Goal: Task Accomplishment & Management: Manage account settings

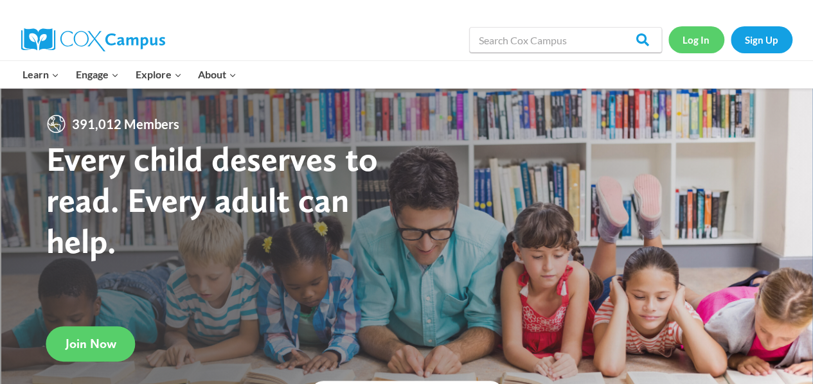
click at [697, 38] on link "Log In" at bounding box center [697, 39] width 56 height 26
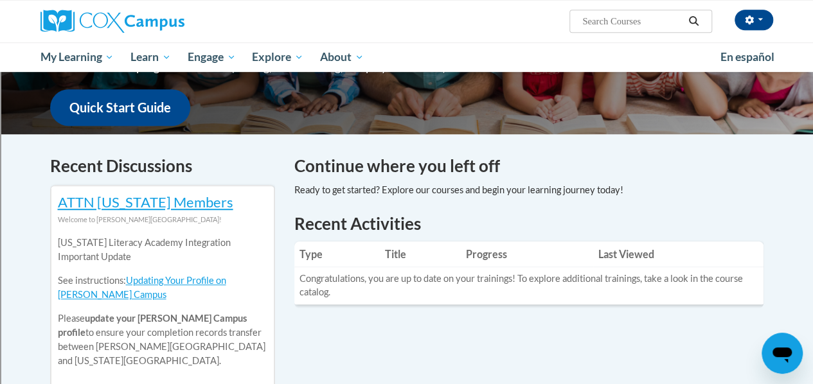
scroll to position [309, 0]
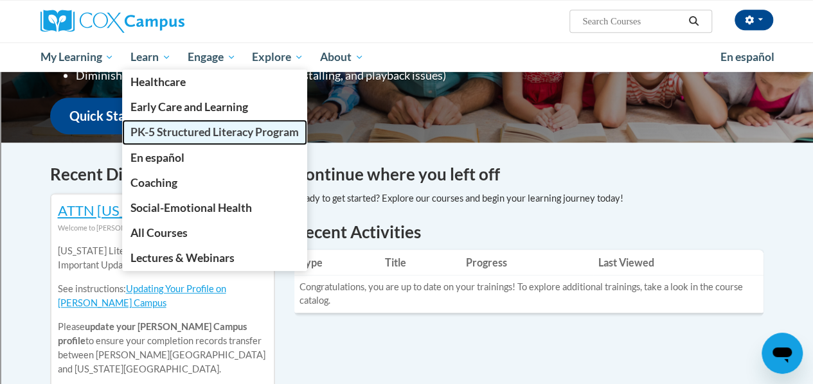
click at [166, 129] on span "PK-5 Structured Literacy Program" at bounding box center [214, 131] width 168 height 13
click at [167, 132] on span "PK-5 Structured Literacy Program" at bounding box center [214, 131] width 168 height 13
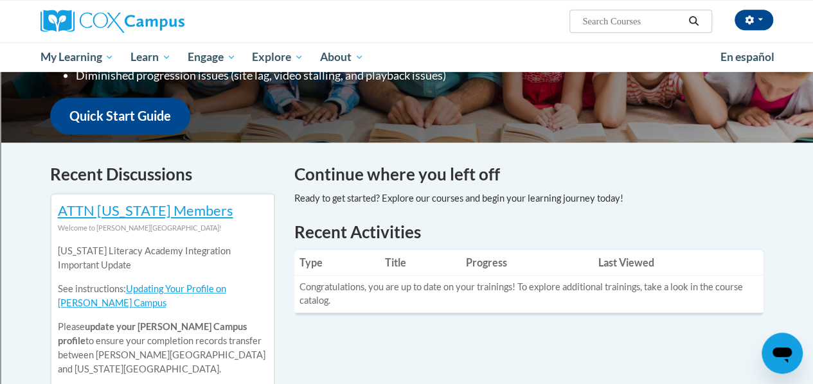
click at [431, 164] on h4 "Continue where you left off" at bounding box center [528, 174] width 469 height 25
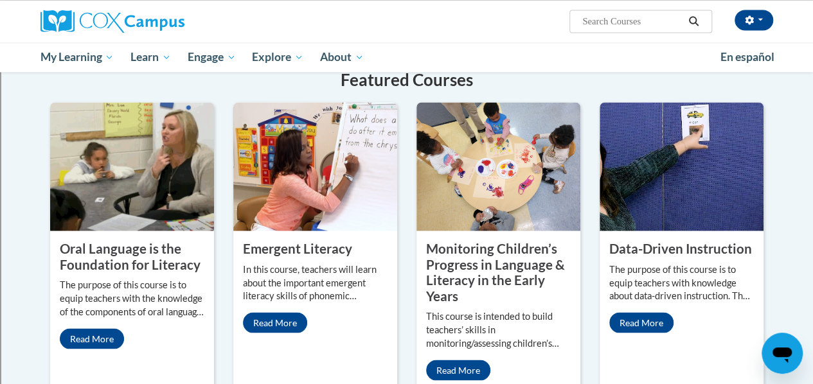
scroll to position [1060, 0]
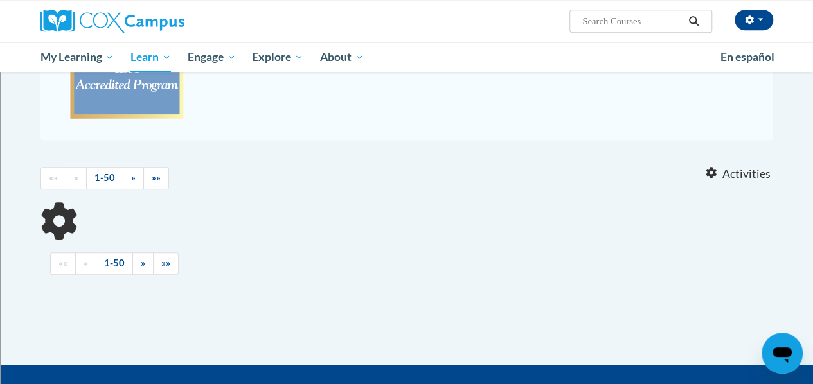
scroll to position [189, 0]
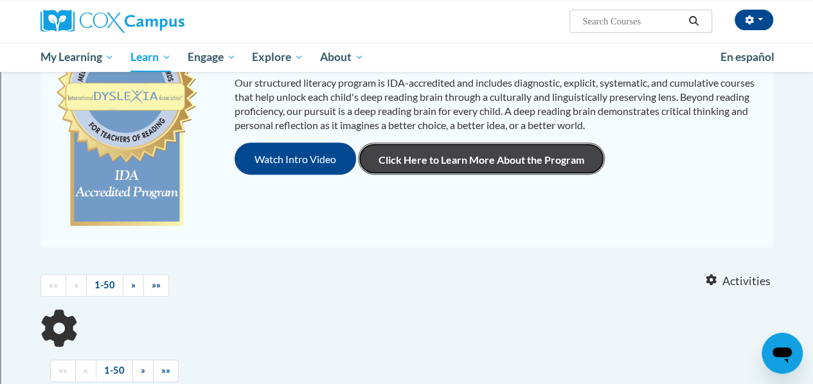
click at [514, 158] on link "Click Here to Learn More About the Program" at bounding box center [481, 159] width 247 height 32
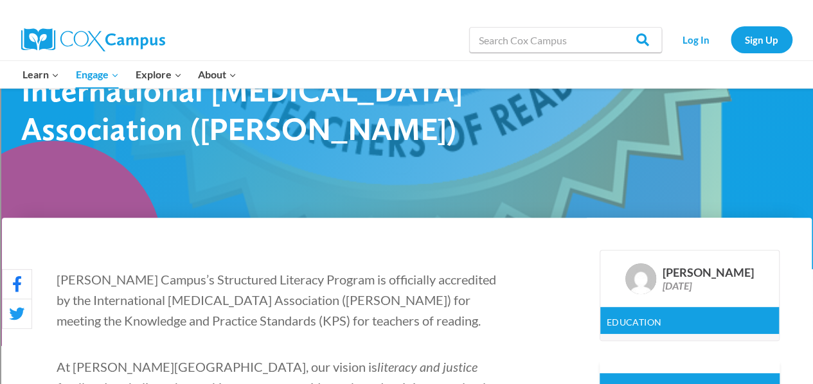
scroll to position [1727, 0]
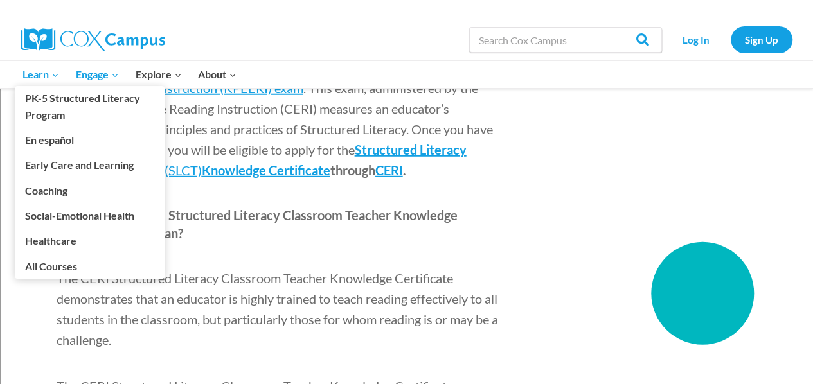
click at [35, 71] on span "Learn Expand" at bounding box center [40, 74] width 37 height 17
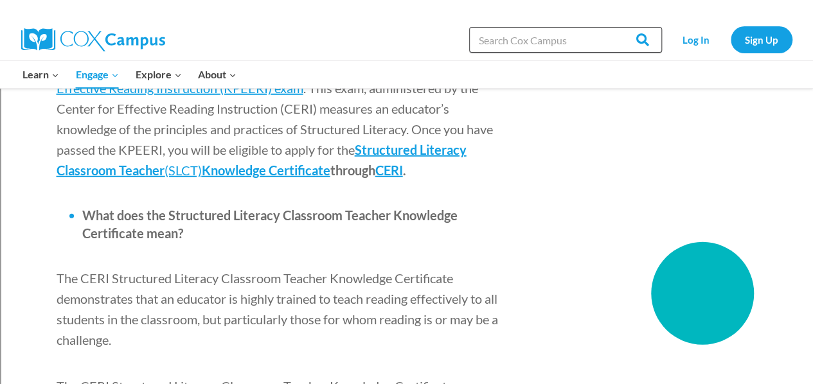
click at [550, 39] on input "Search in [URL][DOMAIN_NAME]" at bounding box center [565, 40] width 193 height 26
type input "Reading Fluency"
click at [612, 27] on input "Search" at bounding box center [637, 40] width 50 height 26
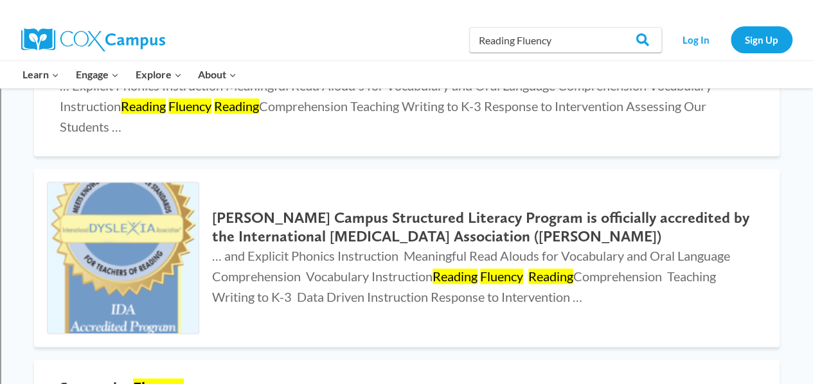
scroll to position [625, 0]
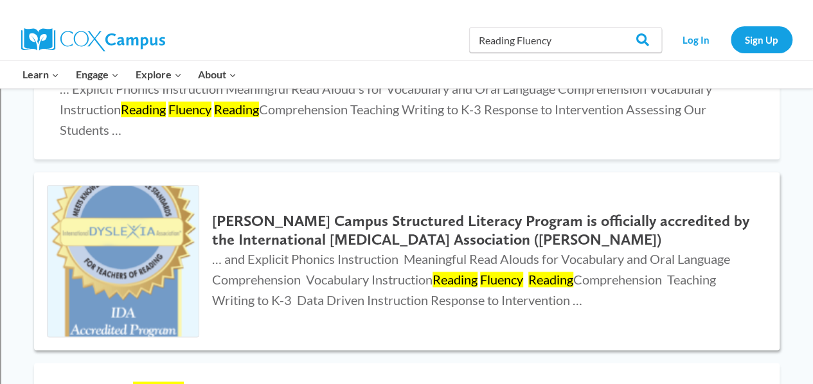
click at [516, 219] on h2 "[PERSON_NAME] Campus Structured Literacy Program is officially accredited by th…" at bounding box center [482, 230] width 541 height 37
click at [523, 282] on mark "Fluency" at bounding box center [501, 279] width 43 height 15
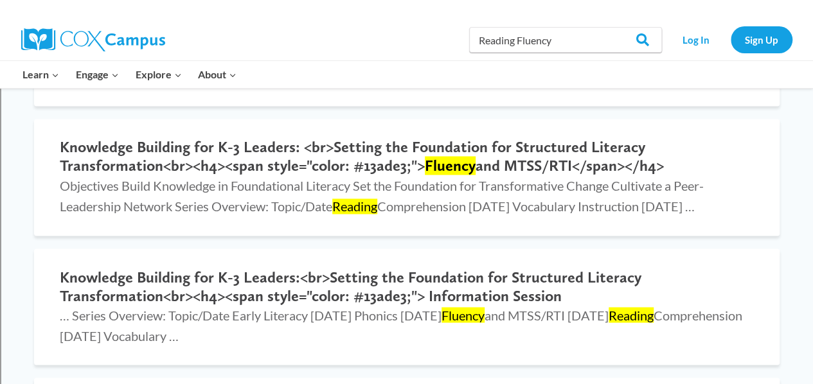
scroll to position [994, 0]
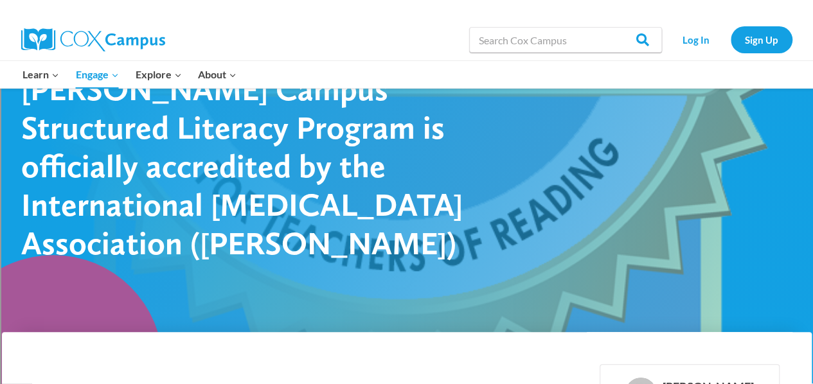
scroll to position [100, 0]
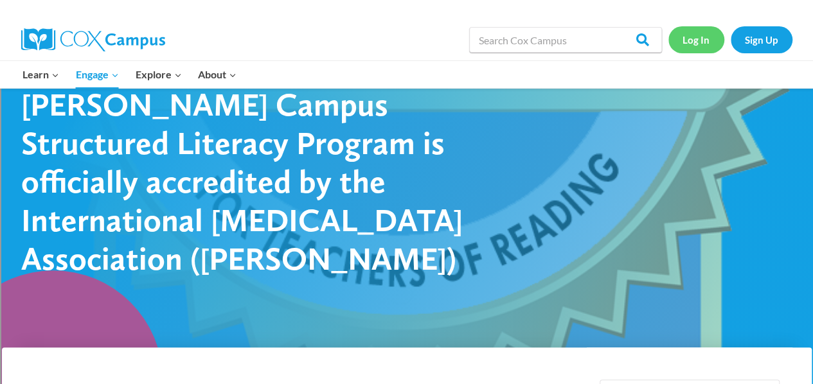
click at [692, 37] on link "Log In" at bounding box center [697, 39] width 56 height 26
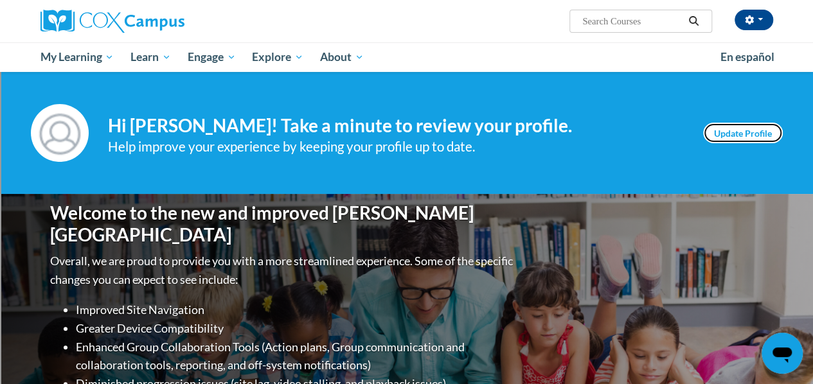
click at [726, 130] on link "Update Profile" at bounding box center [743, 133] width 80 height 21
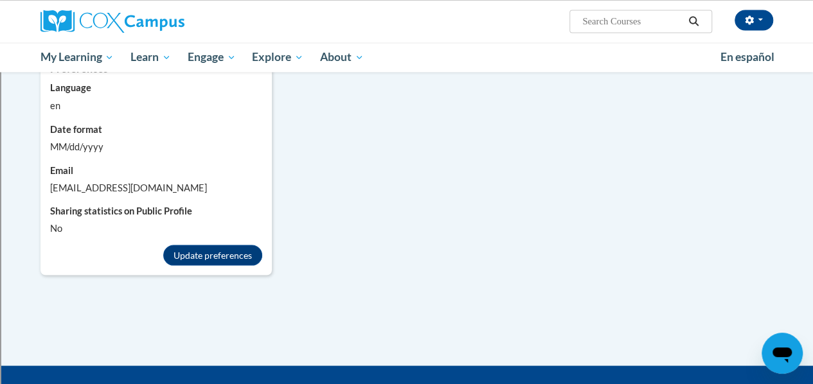
scroll to position [1109, 0]
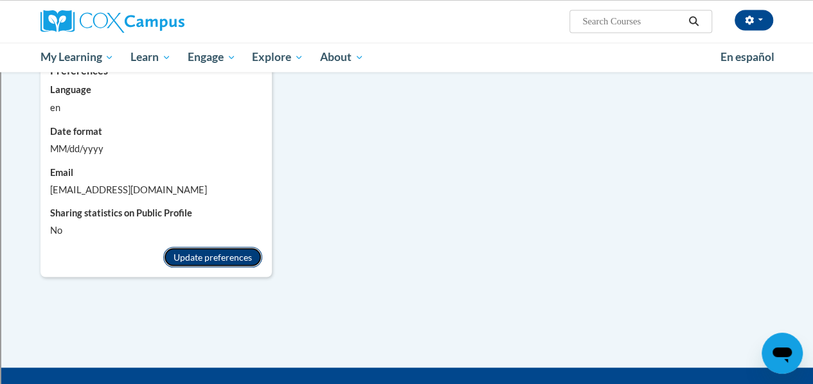
click at [242, 249] on button "Update preferences" at bounding box center [212, 257] width 99 height 21
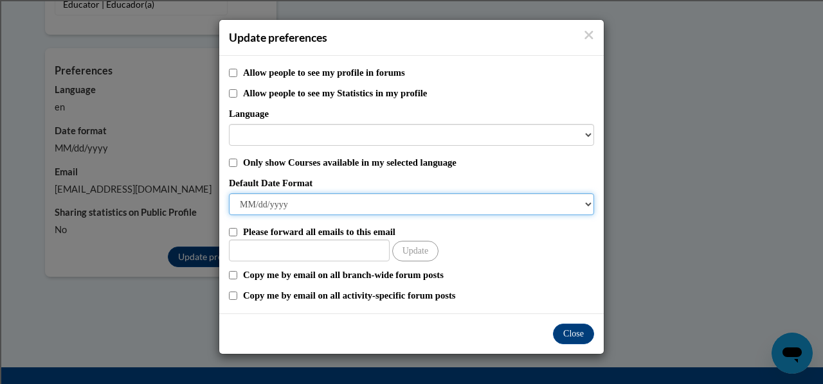
click at [589, 201] on select "M/d/yyyy M/d/yy MM/dd/yy MM/dd/yyyy yy/MM/dd yyyy-MM-dd dd-MMM-yyyy dd/MM/yyyy …" at bounding box center [411, 204] width 365 height 22
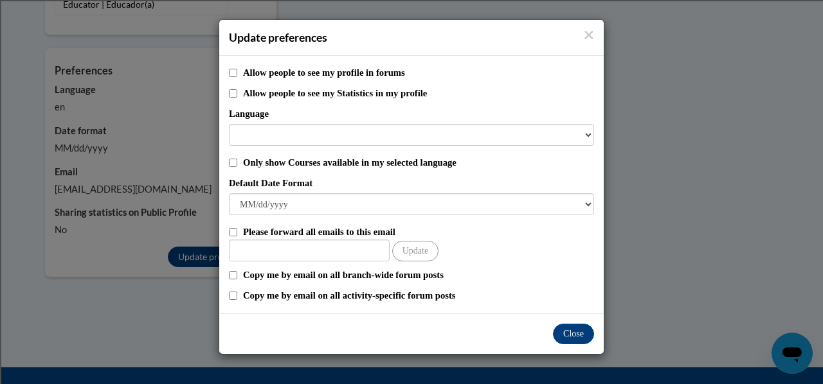
click at [682, 197] on div "Update preferences Allow people to see my profile in forums Allow people to see…" at bounding box center [411, 192] width 823 height 384
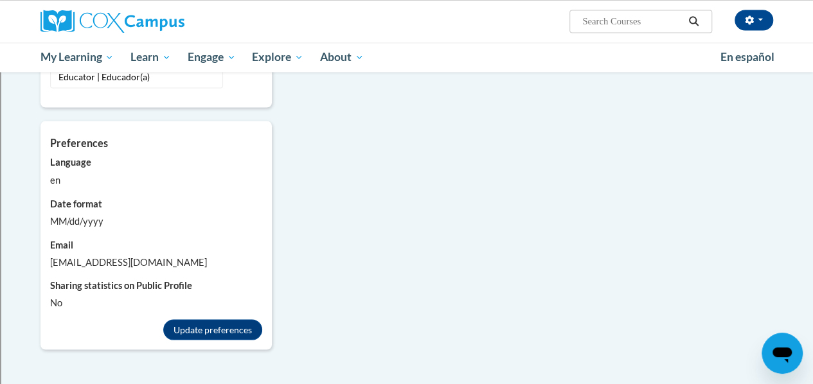
scroll to position [1042, 0]
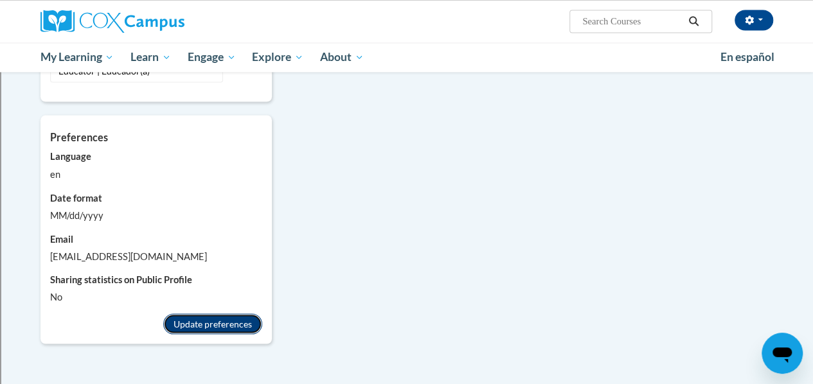
click at [217, 314] on button "Update preferences" at bounding box center [212, 324] width 99 height 21
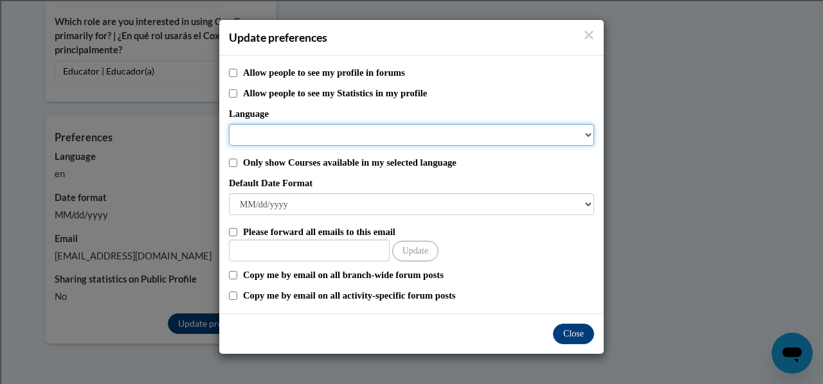
click at [589, 136] on select "Language" at bounding box center [411, 135] width 365 height 22
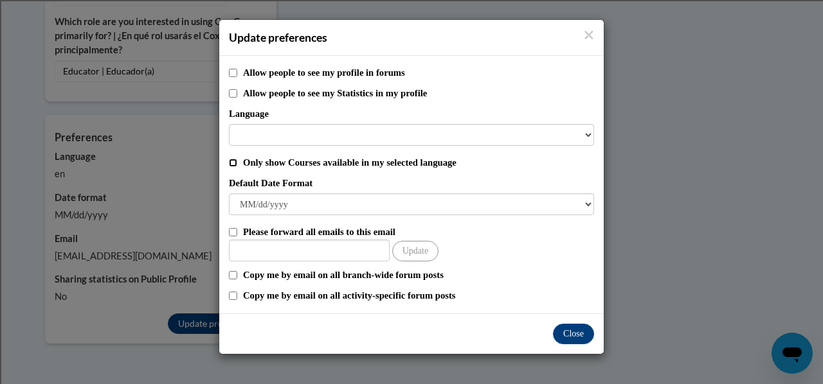
click at [231, 160] on input "Only show Courses available in my selected language" at bounding box center [233, 163] width 8 height 8
checkbox input "true"
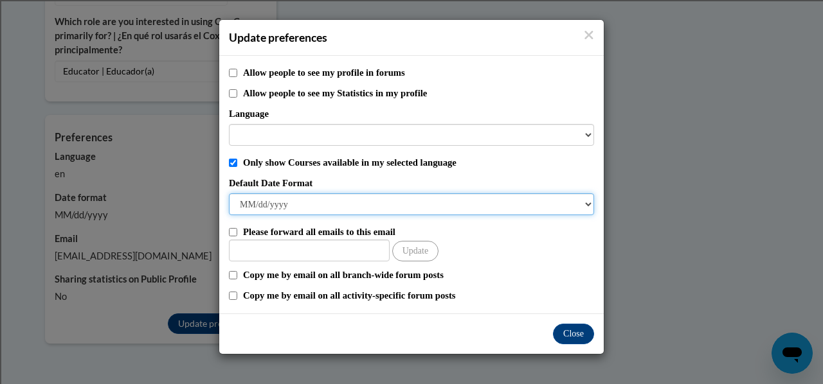
click at [580, 199] on select "M/d/yyyy M/d/yy MM/dd/yy MM/dd/yyyy yy/MM/dd yyyy-MM-dd dd-MMM-yyyy dd/MM/yyyy …" at bounding box center [411, 204] width 365 height 22
click at [249, 206] on select "M/d/yyyy M/d/yy MM/dd/yy MM/dd/yyyy yy/MM/dd yyyy-MM-dd dd-MMM-yyyy dd/MM/yyyy …" at bounding box center [411, 204] width 365 height 22
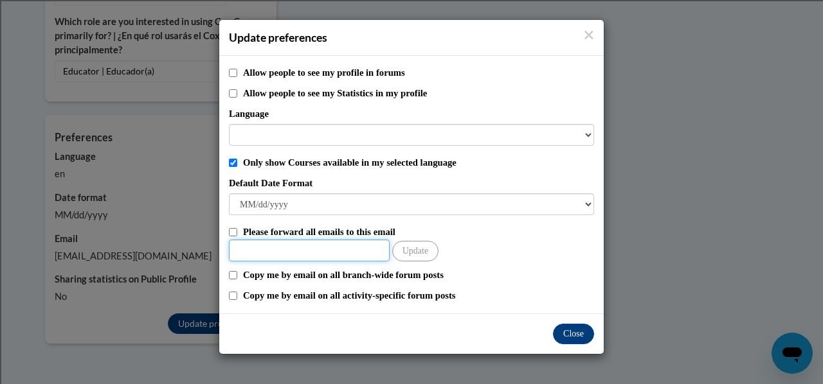
click at [338, 249] on input "Other Email" at bounding box center [309, 251] width 161 height 22
type input "neinmel@sdmfschools.org"
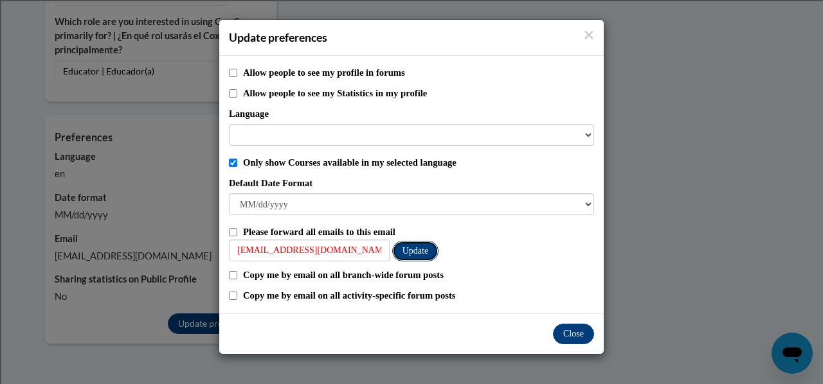
click at [420, 247] on button "Update" at bounding box center [415, 251] width 46 height 21
click at [572, 335] on button "Close" at bounding box center [573, 334] width 41 height 21
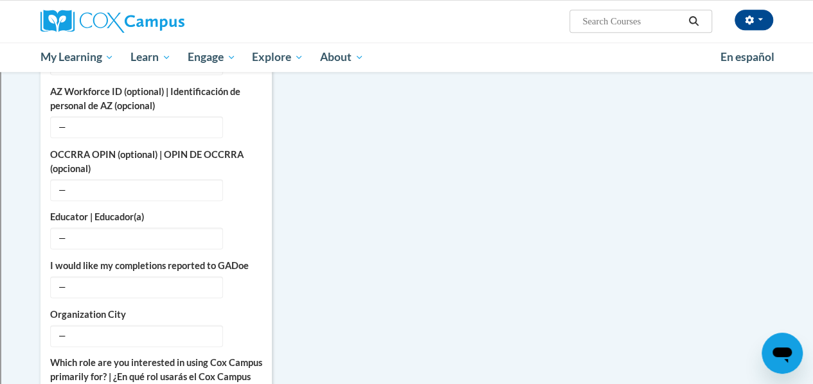
scroll to position [703, 0]
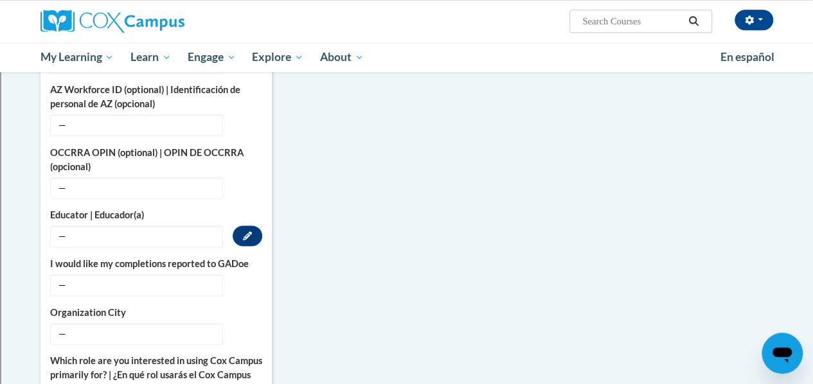
click at [147, 233] on span "—" at bounding box center [136, 237] width 173 height 22
click at [157, 327] on span "—" at bounding box center [136, 334] width 173 height 22
click at [243, 328] on icon "Custom profile fields" at bounding box center [247, 332] width 9 height 9
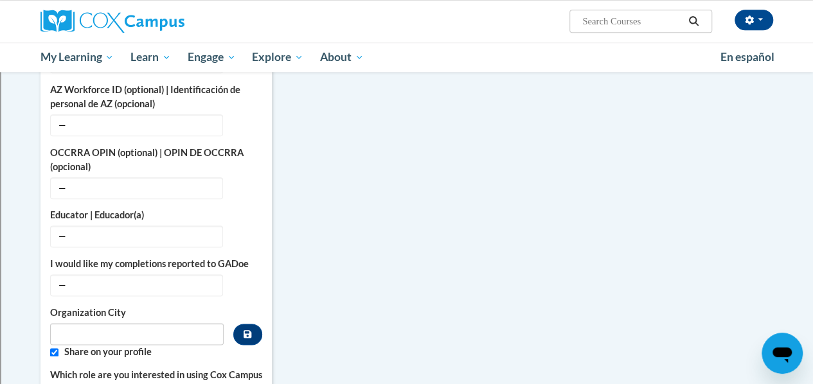
click at [408, 301] on div "More About Me Click or press to edit any of the profile fields below. Select mu…" at bounding box center [407, 189] width 752 height 1044
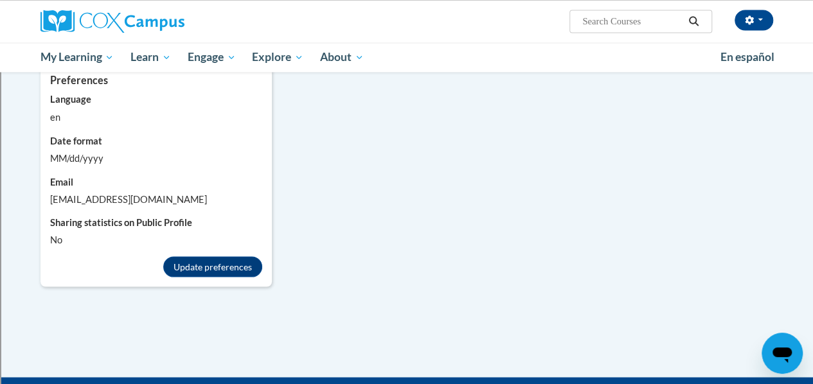
scroll to position [1103, 0]
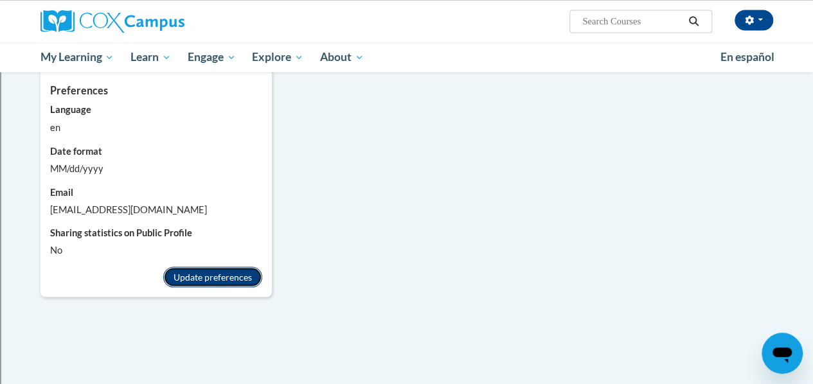
click at [203, 268] on button "Update preferences" at bounding box center [212, 277] width 99 height 21
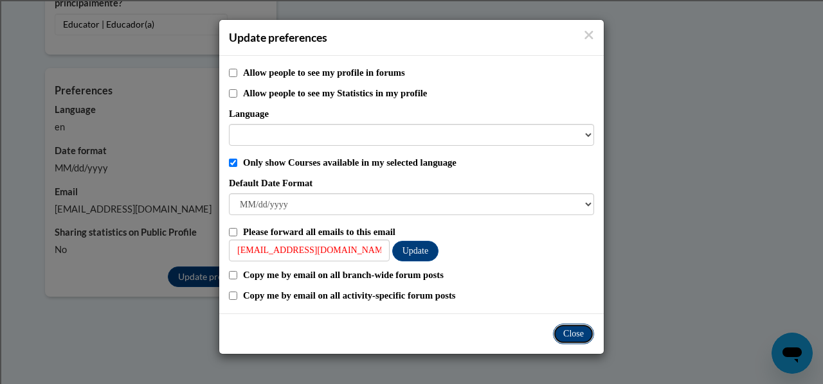
click at [568, 329] on button "Close" at bounding box center [573, 334] width 41 height 21
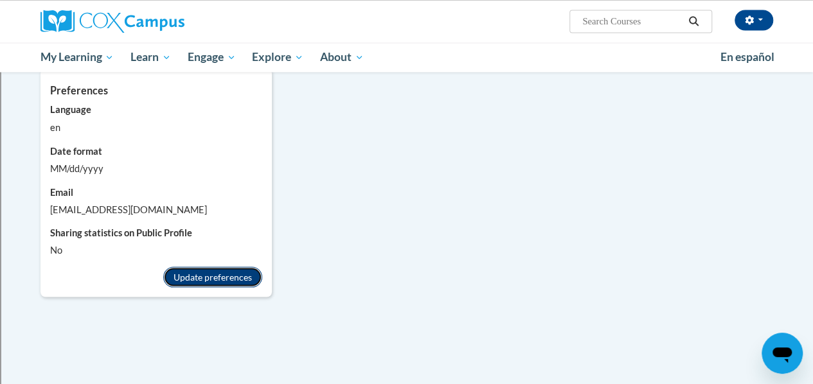
click at [237, 274] on button "Update preferences" at bounding box center [212, 277] width 99 height 21
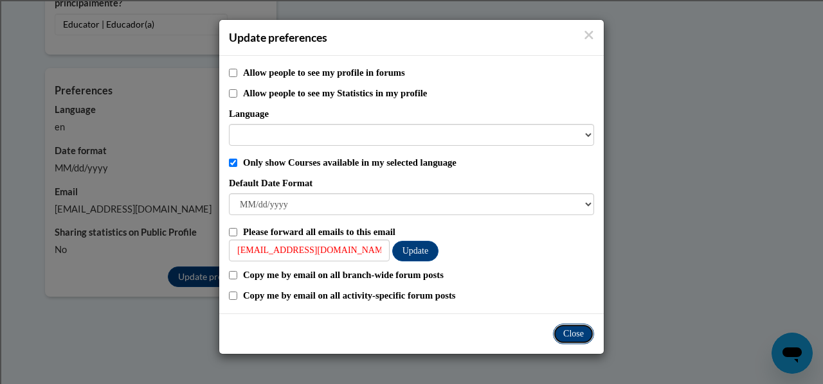
click at [581, 336] on button "Close" at bounding box center [573, 334] width 41 height 21
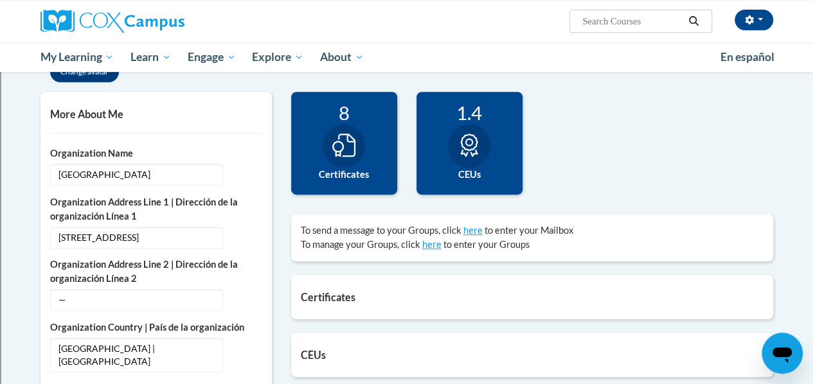
scroll to position [274, 0]
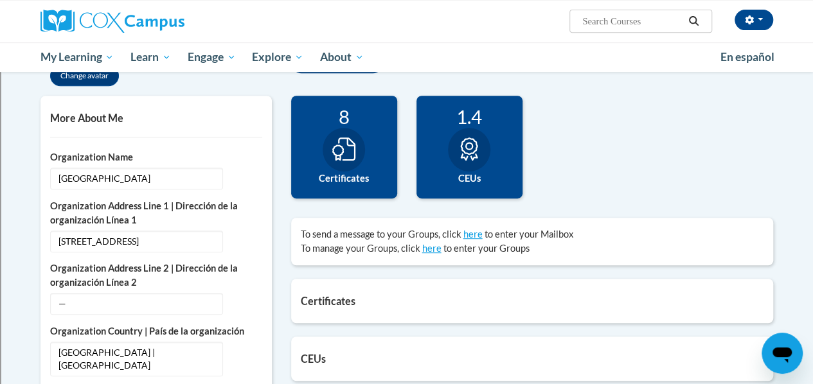
click at [311, 298] on h5 "Certificates" at bounding box center [532, 301] width 463 height 12
click at [350, 142] on icon at bounding box center [343, 149] width 23 height 23
drag, startPoint x: 390, startPoint y: 141, endPoint x: 378, endPoint y: 142, distance: 11.6
click at [378, 142] on div "8 Certificates" at bounding box center [344, 147] width 106 height 103
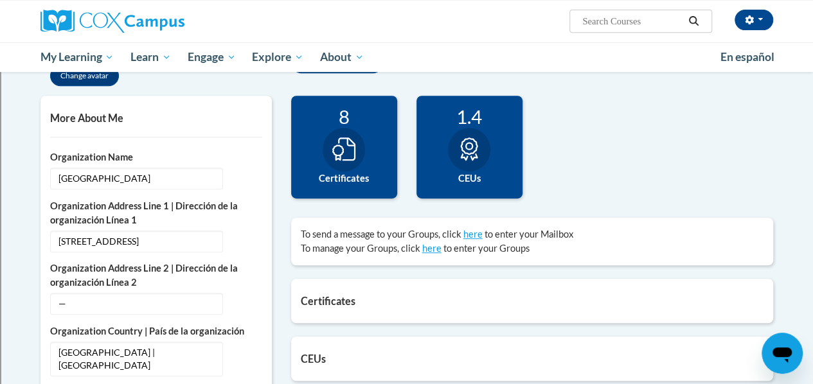
scroll to position [0, 0]
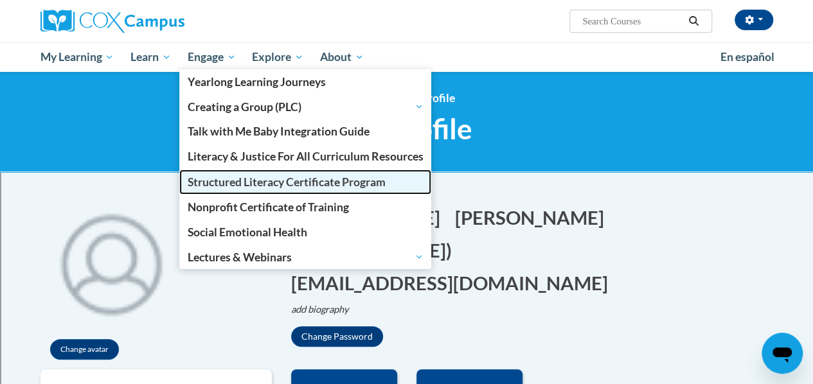
click at [222, 177] on span "Structured Literacy Certificate Program" at bounding box center [287, 181] width 198 height 13
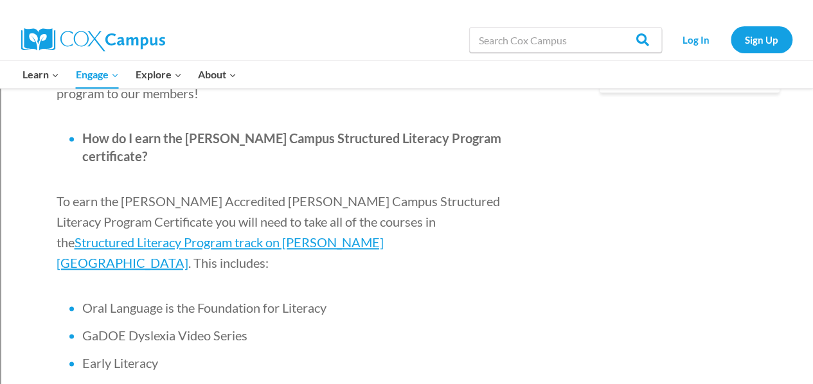
scroll to position [786, 0]
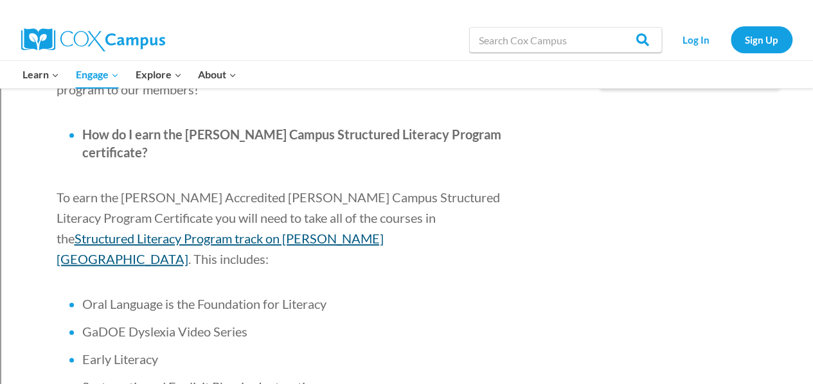
click at [384, 231] on span "Structured Literacy Program track on [PERSON_NAME][GEOGRAPHIC_DATA]" at bounding box center [220, 249] width 327 height 36
